Goal: Book appointment/travel/reservation

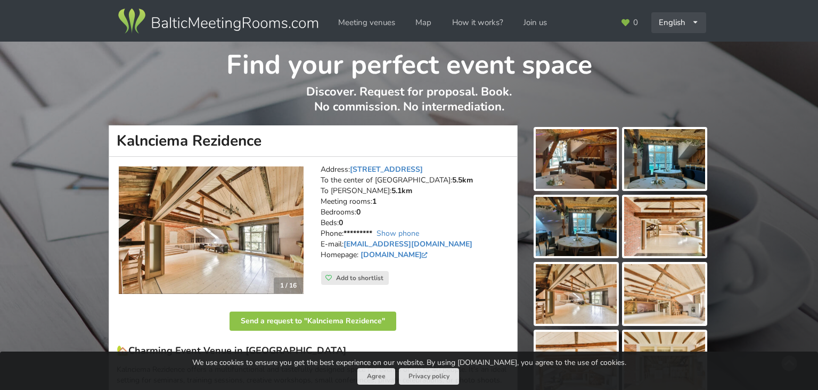
click at [668, 21] on div "English Русский Latviešu" at bounding box center [679, 22] width 55 height 21
click at [682, 52] on link "Русский" at bounding box center [680, 46] width 54 height 21
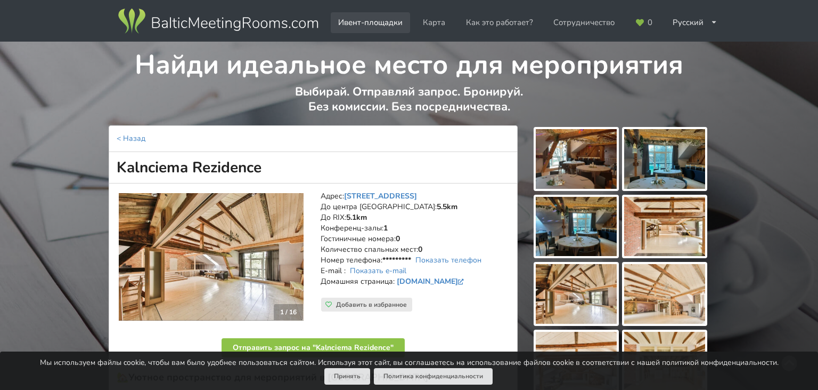
click at [363, 26] on link "Ивент-площадки" at bounding box center [370, 22] width 79 height 21
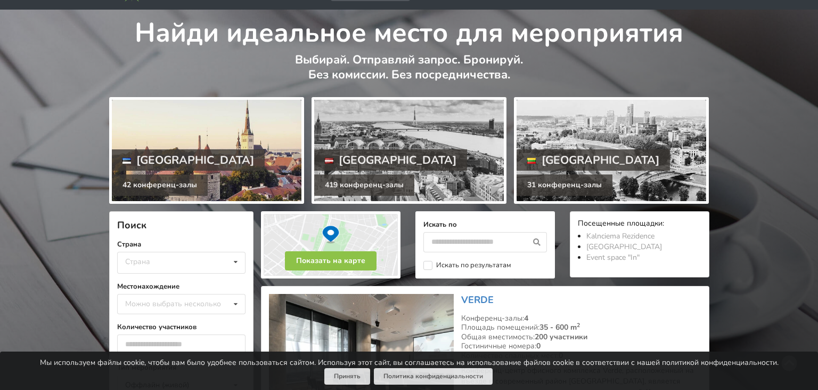
scroll to position [56, 0]
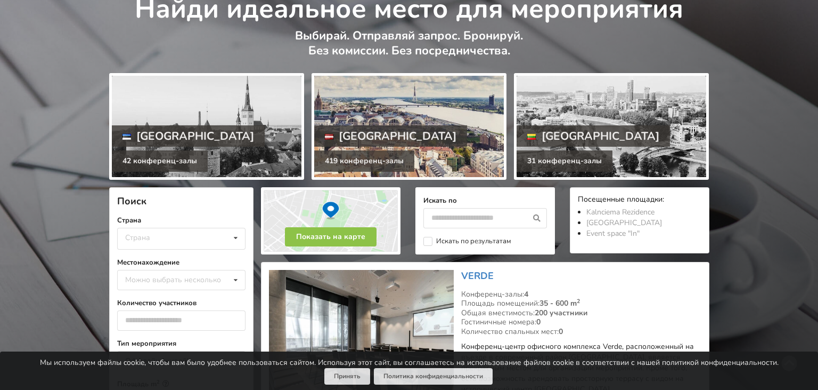
click at [379, 123] on div at bounding box center [409, 126] width 190 height 101
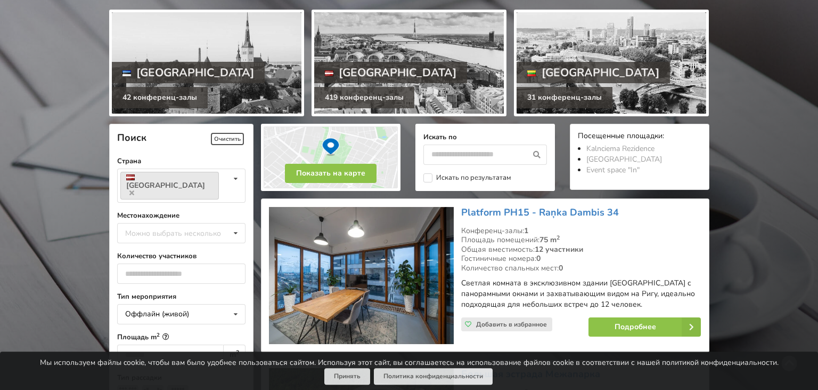
scroll to position [168, 0]
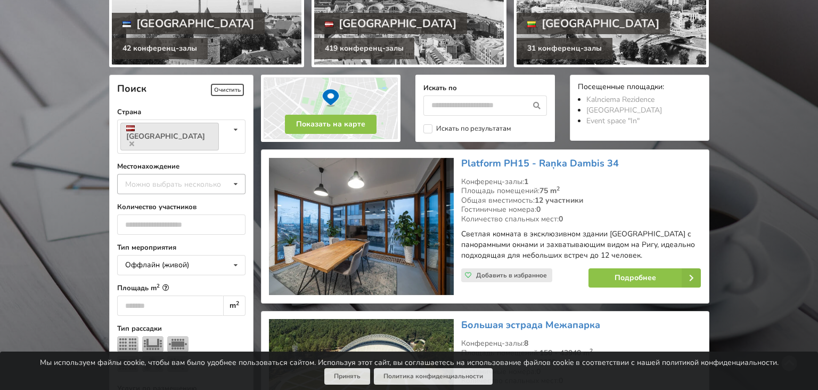
click at [215, 177] on div "Можно выбрать несколько" at bounding box center [184, 183] width 123 height 12
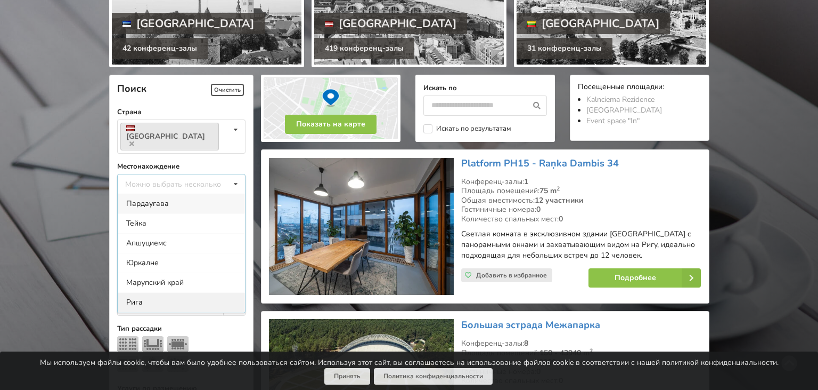
click at [140, 292] on div "Рига" at bounding box center [181, 302] width 127 height 20
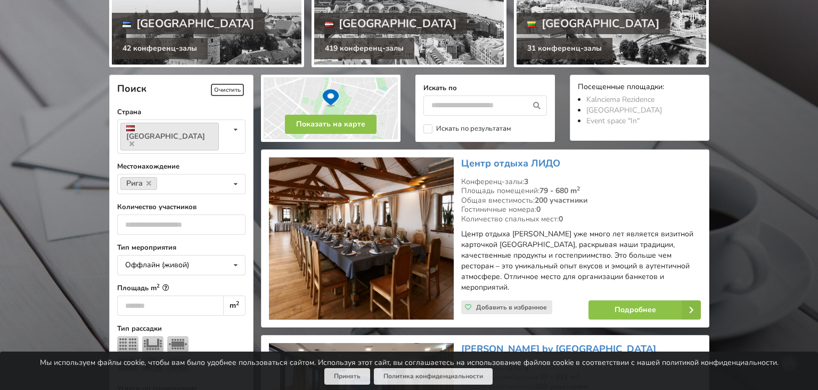
scroll to position [239, 0]
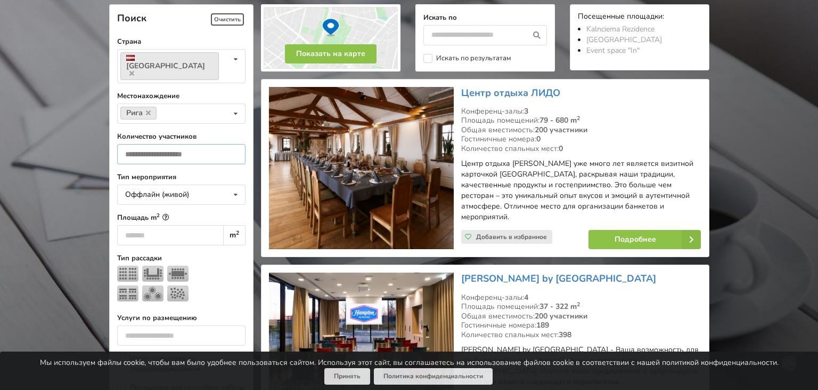
click at [199, 144] on input "number" at bounding box center [181, 154] width 128 height 20
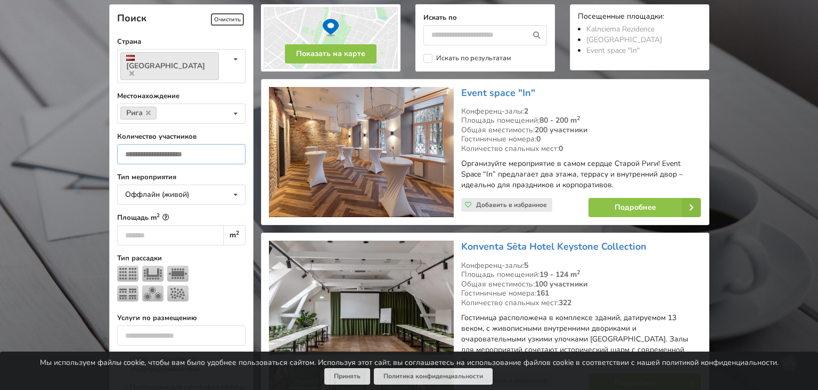
type input "**"
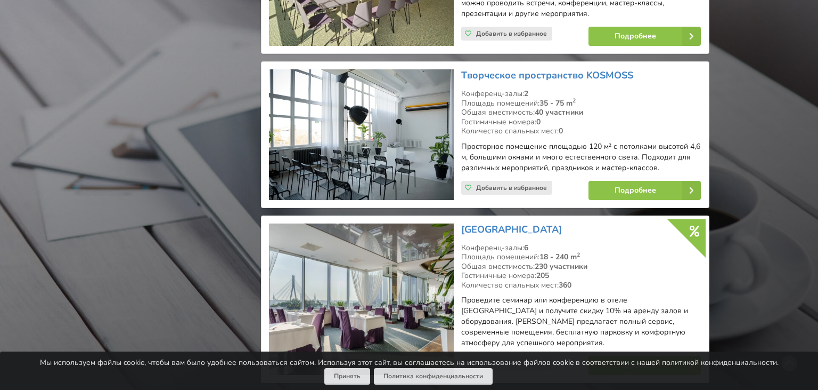
scroll to position [1533, 0]
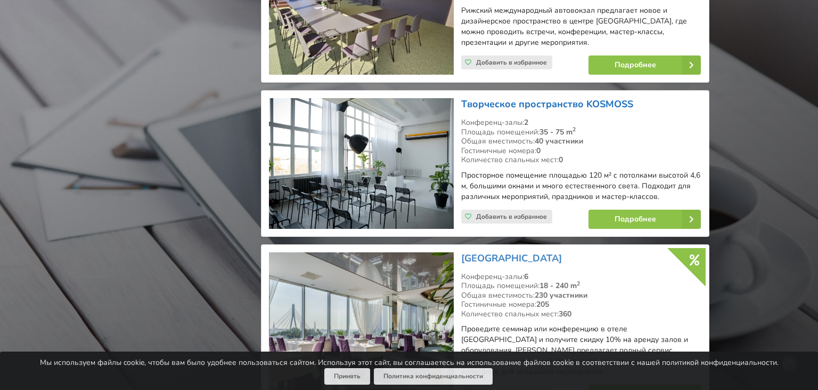
click at [540, 98] on link "Tворческое пространство KOSMOSS" at bounding box center [547, 104] width 172 height 13
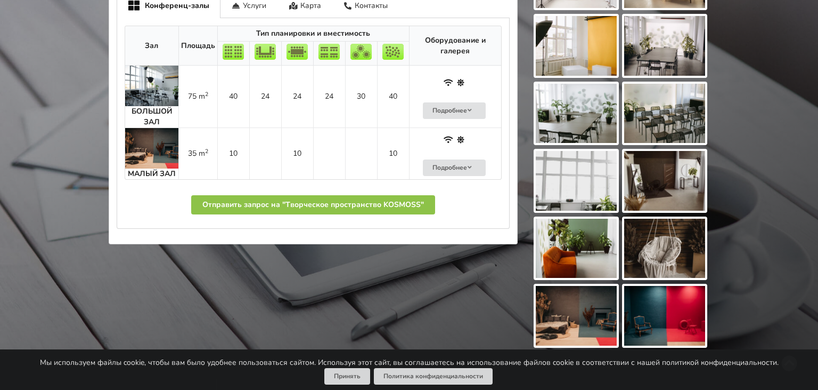
scroll to position [394, 0]
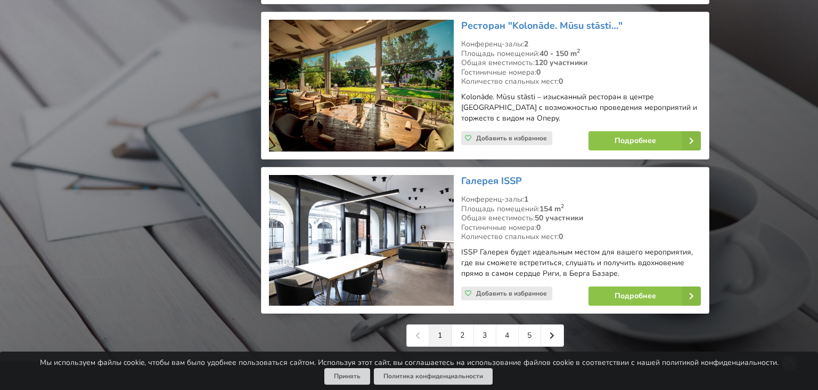
scroll to position [2433, 0]
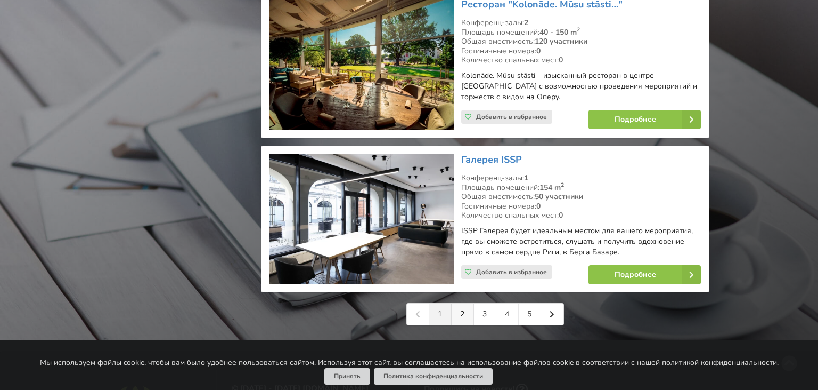
click at [459, 303] on link "2" at bounding box center [463, 313] width 22 height 21
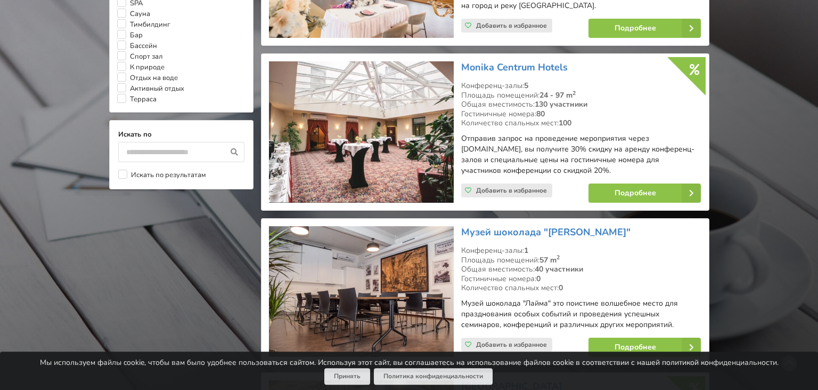
scroll to position [956, 0]
